Goal: Task Accomplishment & Management: Use online tool/utility

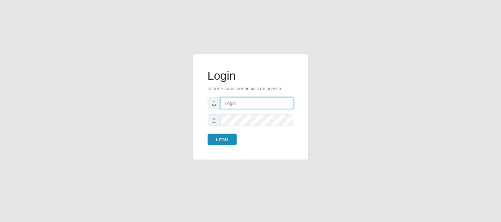
type input "elvis@casatudo"
click at [214, 142] on button "Entrar" at bounding box center [222, 140] width 29 height 12
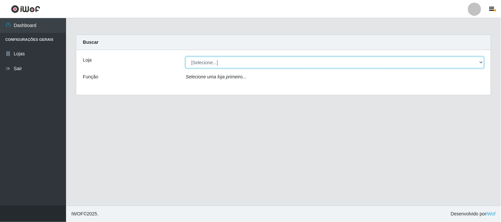
drag, startPoint x: 247, startPoint y: 60, endPoint x: 243, endPoint y: 65, distance: 6.1
click at [247, 60] on select "[Selecione...] Casatudo BR" at bounding box center [335, 63] width 298 height 12
select select "197"
click at [186, 57] on select "[Selecione...] Casatudo BR" at bounding box center [335, 63] width 298 height 12
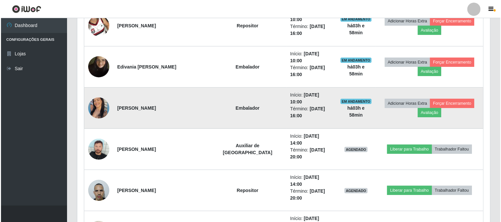
scroll to position [392, 0]
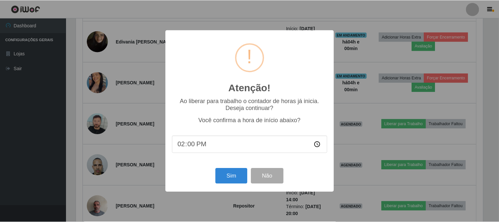
scroll to position [137, 408]
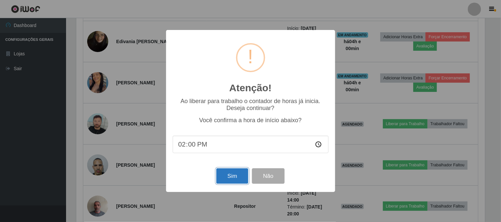
click at [237, 173] on button "Sim" at bounding box center [232, 177] width 32 height 16
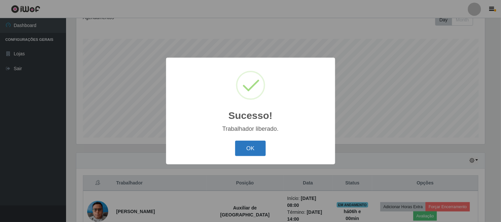
click at [255, 146] on button "OK" at bounding box center [250, 149] width 31 height 16
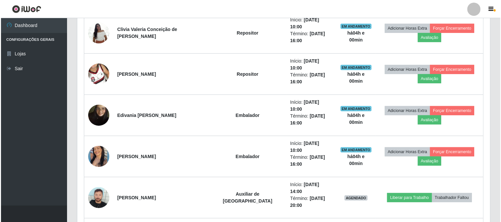
scroll to position [355, 0]
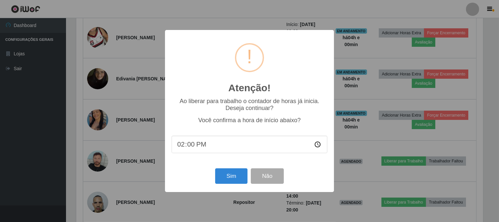
scroll to position [137, 408]
click at [238, 175] on button "Sim" at bounding box center [232, 177] width 32 height 16
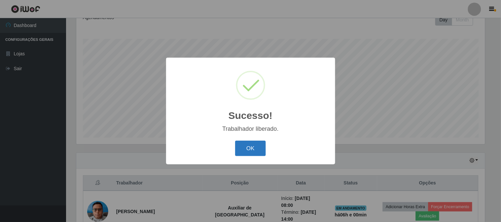
click at [235, 152] on button "OK" at bounding box center [250, 149] width 31 height 16
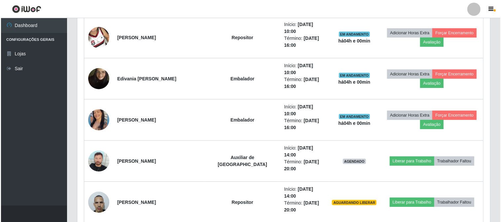
scroll to position [392, 0]
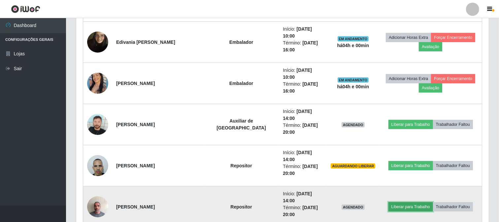
click at [389, 203] on button "Liberar para Trabalho" at bounding box center [411, 207] width 45 height 9
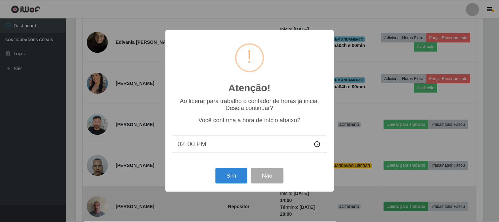
scroll to position [137, 408]
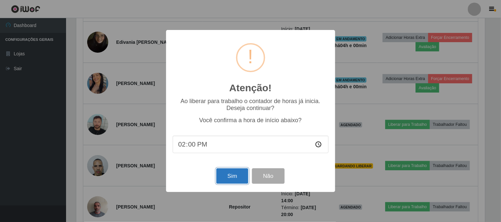
click at [232, 177] on button "Sim" at bounding box center [232, 177] width 32 height 16
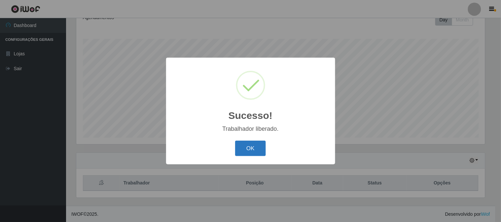
click at [246, 152] on button "OK" at bounding box center [250, 149] width 31 height 16
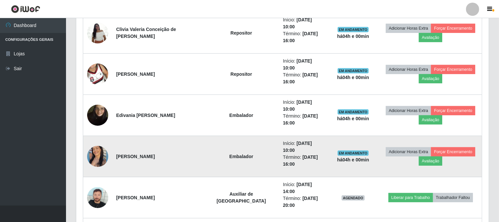
scroll to position [0, 0]
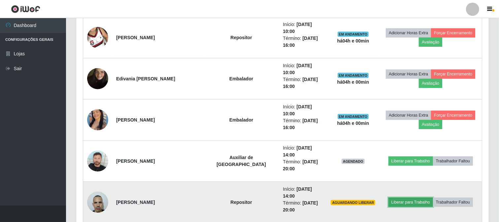
click at [401, 198] on button "Liberar para Trabalho" at bounding box center [411, 202] width 45 height 9
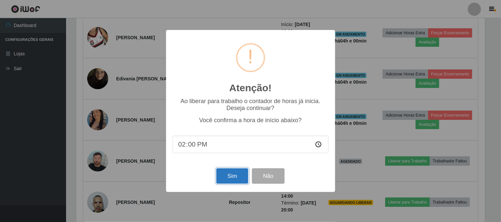
click at [236, 172] on button "Sim" at bounding box center [232, 177] width 32 height 16
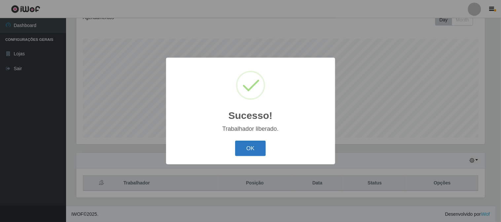
click at [246, 155] on button "OK" at bounding box center [250, 149] width 31 height 16
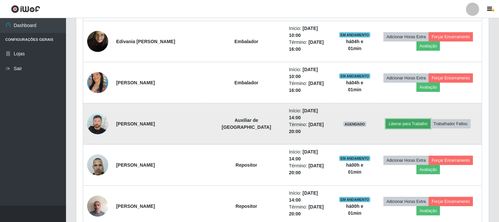
click at [409, 119] on button "Liberar para Trabalho" at bounding box center [408, 123] width 45 height 9
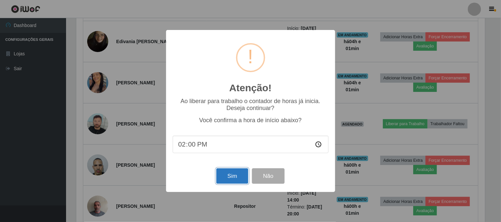
click at [228, 179] on button "Sim" at bounding box center [232, 177] width 32 height 16
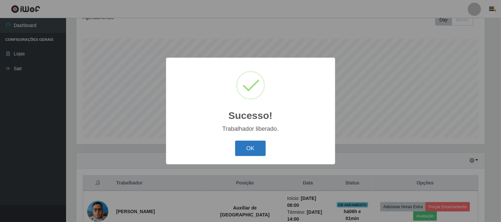
click at [244, 154] on button "OK" at bounding box center [250, 149] width 31 height 16
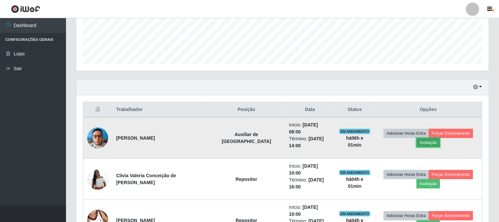
click at [440, 138] on button "Avaliação" at bounding box center [428, 142] width 23 height 9
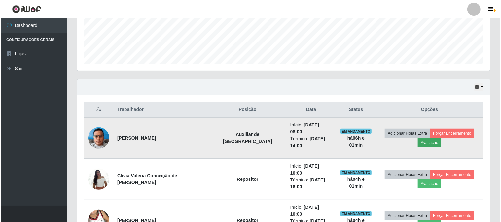
scroll to position [137, 408]
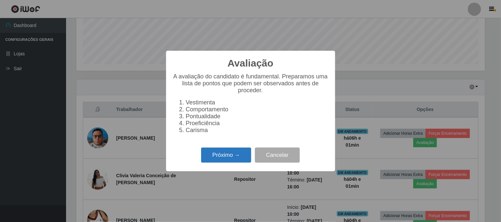
click at [229, 163] on button "Próximo →" at bounding box center [226, 156] width 50 height 16
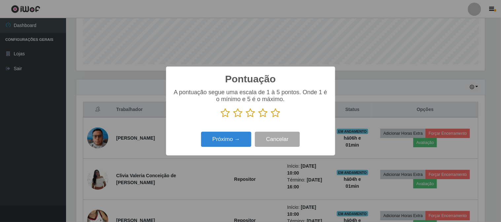
scroll to position [329968, 329697]
click at [278, 115] on icon at bounding box center [275, 113] width 9 height 10
click at [271, 118] on input "radio" at bounding box center [271, 118] width 0 height 0
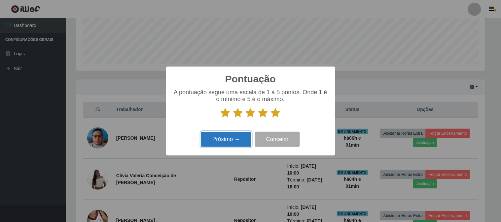
click at [237, 139] on button "Próximo →" at bounding box center [226, 140] width 50 height 16
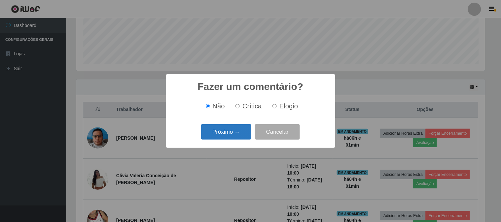
click at [227, 136] on button "Próximo →" at bounding box center [226, 132] width 50 height 16
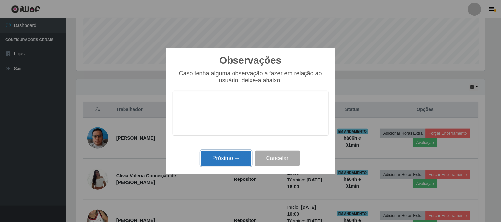
click at [222, 158] on button "Próximo →" at bounding box center [226, 159] width 50 height 16
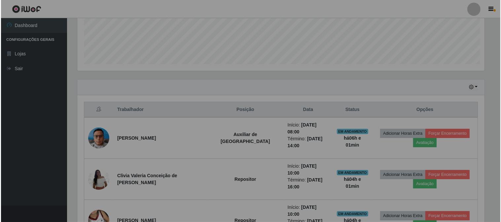
scroll to position [137, 413]
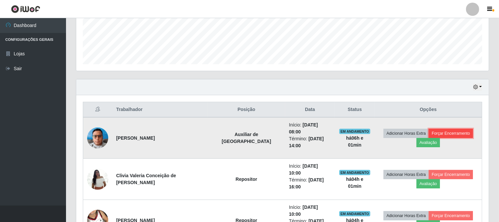
click at [445, 134] on button "Forçar Encerramento" at bounding box center [451, 133] width 44 height 9
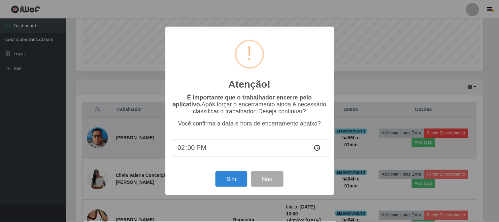
scroll to position [137, 408]
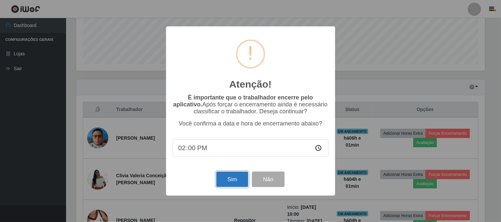
click at [242, 179] on button "Sim" at bounding box center [232, 180] width 32 height 16
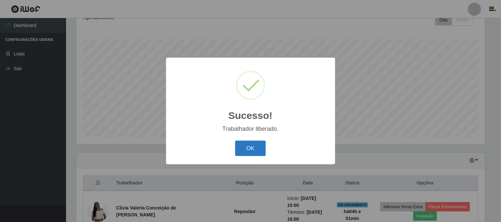
click at [258, 145] on button "OK" at bounding box center [250, 149] width 31 height 16
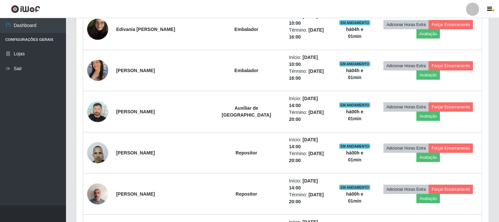
scroll to position [326, 0]
